Goal: Communication & Community: Ask a question

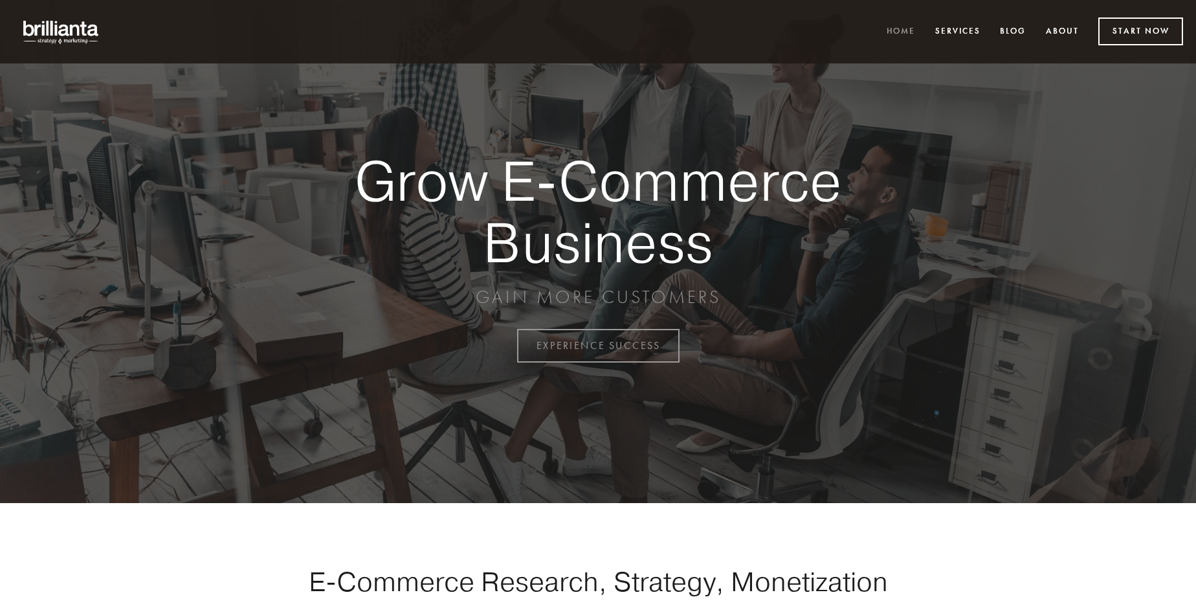
scroll to position [3392, 0]
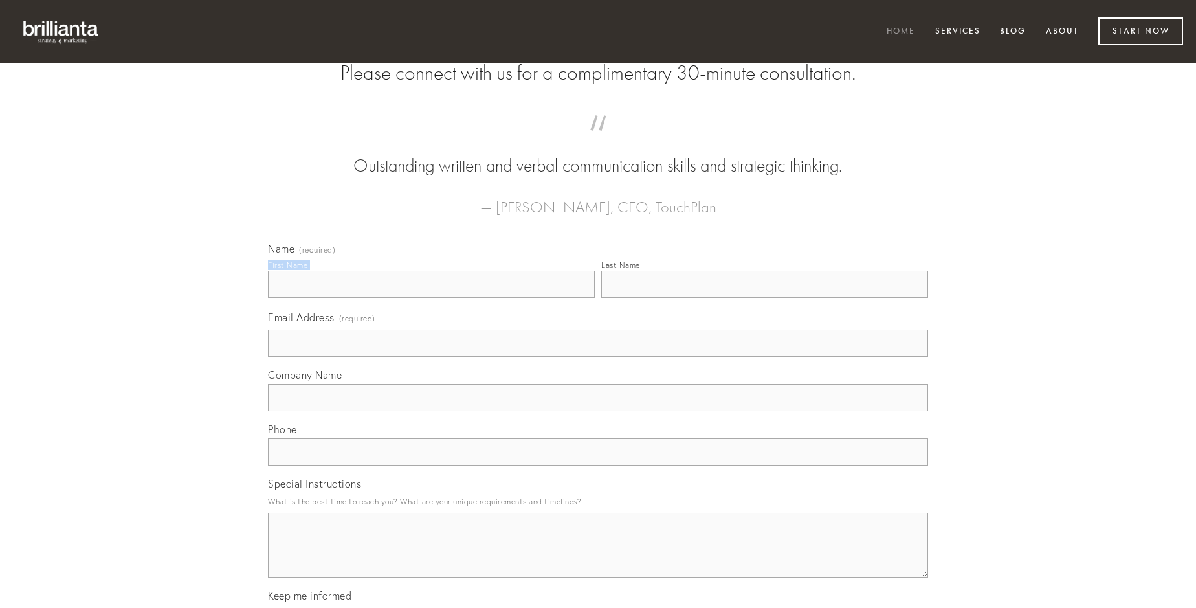
type input "[PERSON_NAME]"
click at [764, 298] on input "Last Name" at bounding box center [764, 284] width 327 height 27
type input "[PERSON_NAME]"
click at [598, 357] on input "Email Address (required)" at bounding box center [598, 342] width 660 height 27
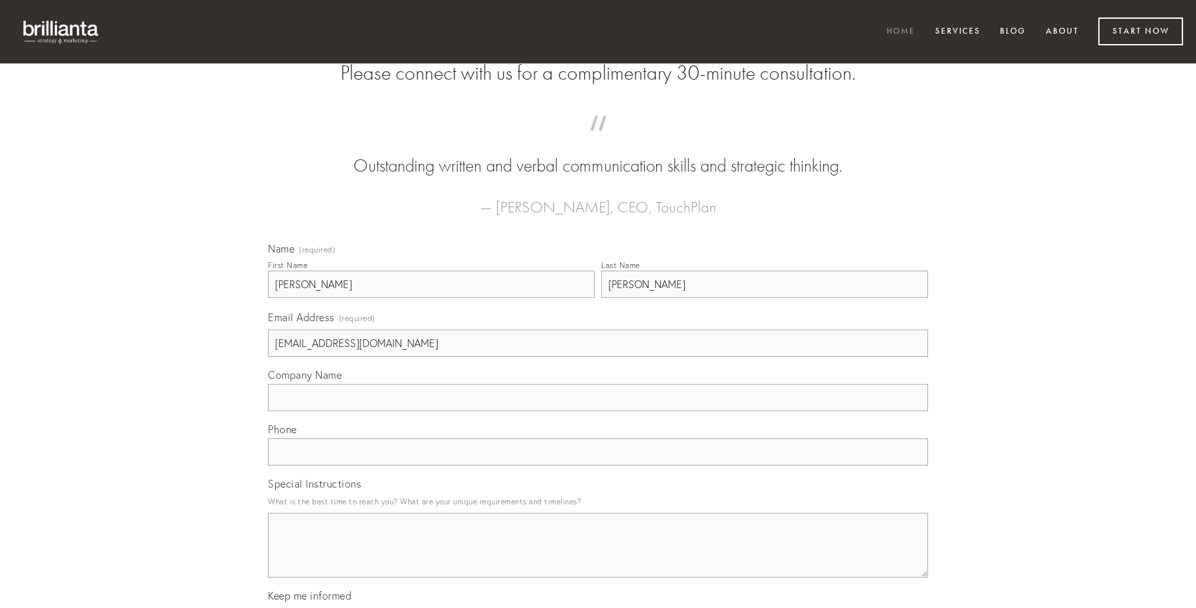
type input "[EMAIL_ADDRESS][DOMAIN_NAME]"
click at [598, 411] on input "Company Name" at bounding box center [598, 397] width 660 height 27
type input "carus"
click at [598, 465] on input "text" at bounding box center [598, 451] width 660 height 27
click at [598, 557] on textarea "Special Instructions" at bounding box center [598, 545] width 660 height 65
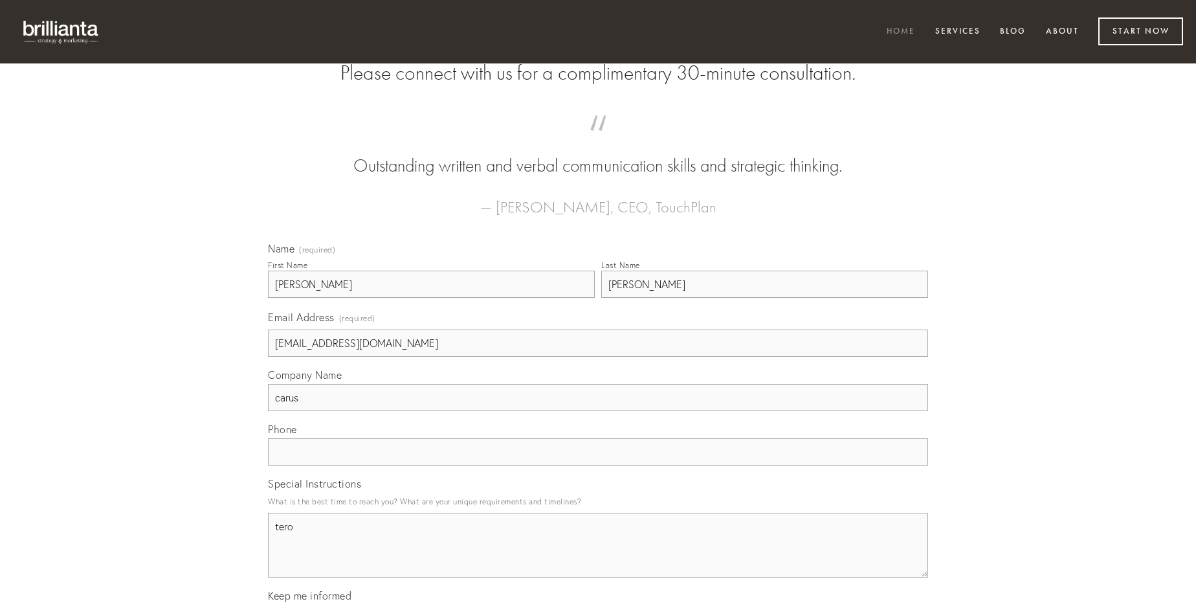
type textarea "tero"
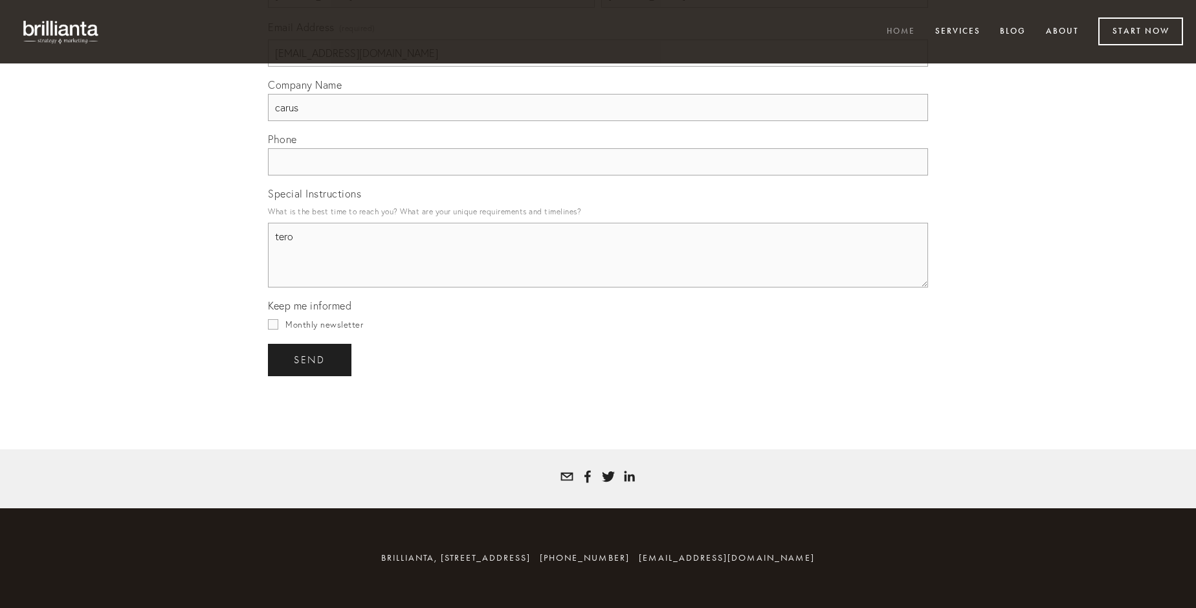
click at [311, 359] on span "send" at bounding box center [310, 360] width 32 height 12
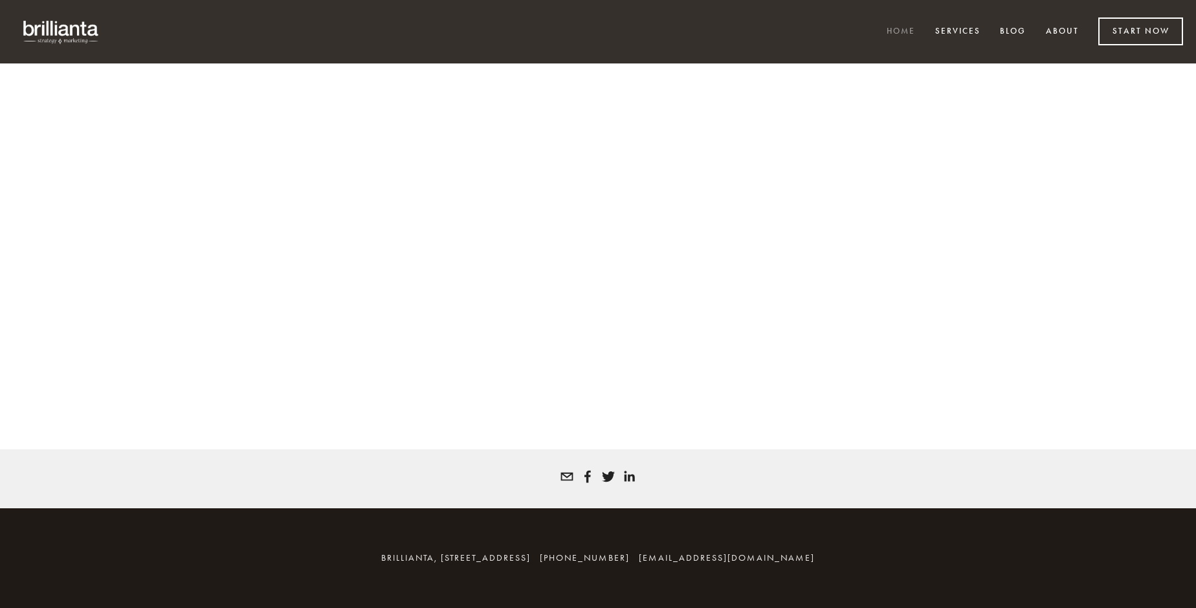
scroll to position [3375, 0]
